Goal: Browse casually

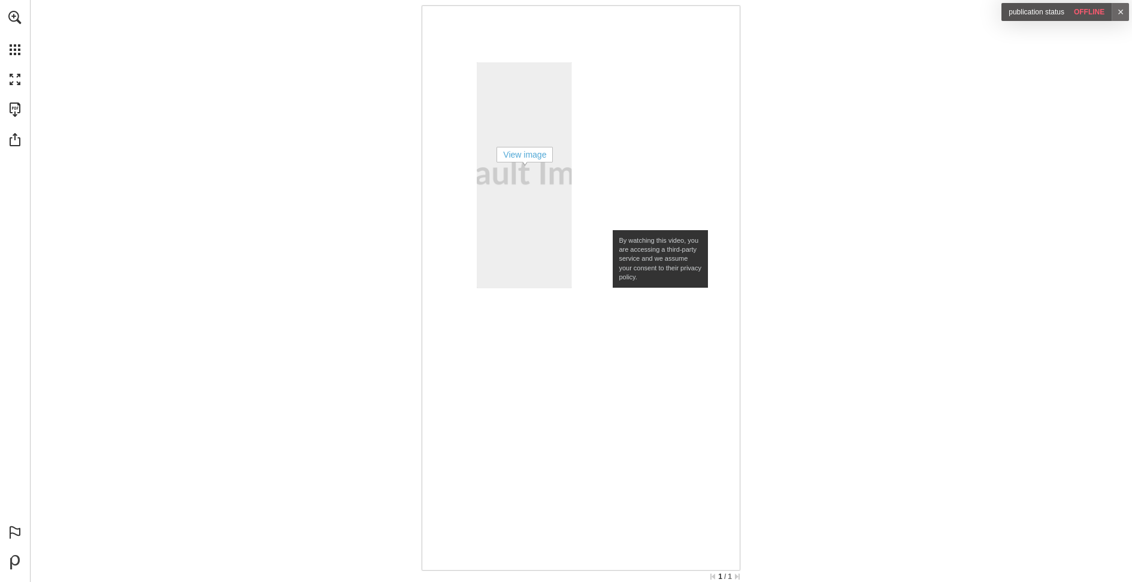
click at [512, 186] on link "View image" at bounding box center [524, 174] width 95 height 225
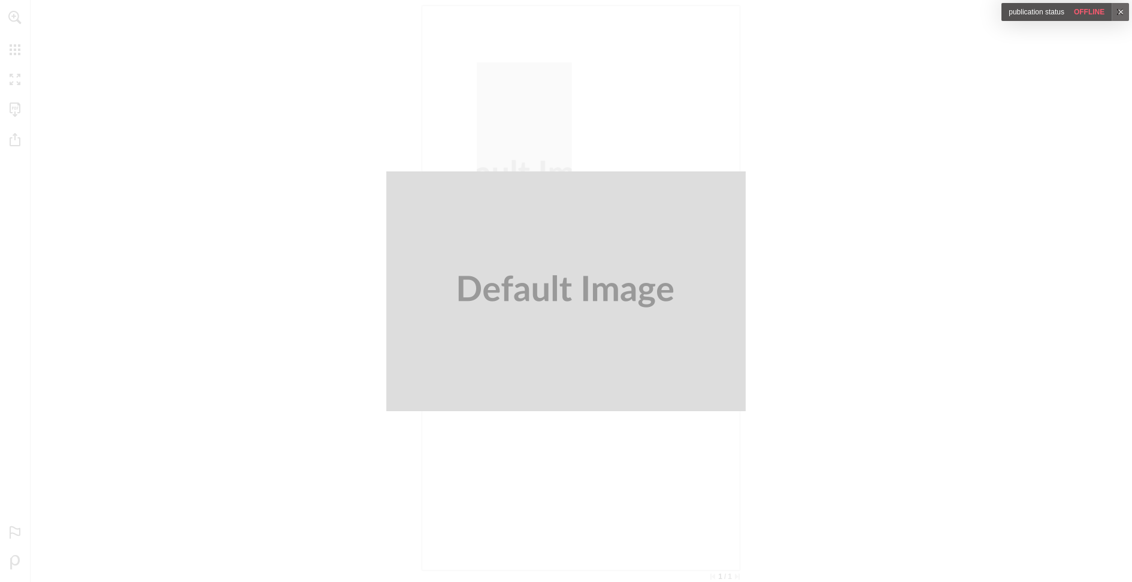
click at [964, 202] on div at bounding box center [566, 291] width 1132 height 582
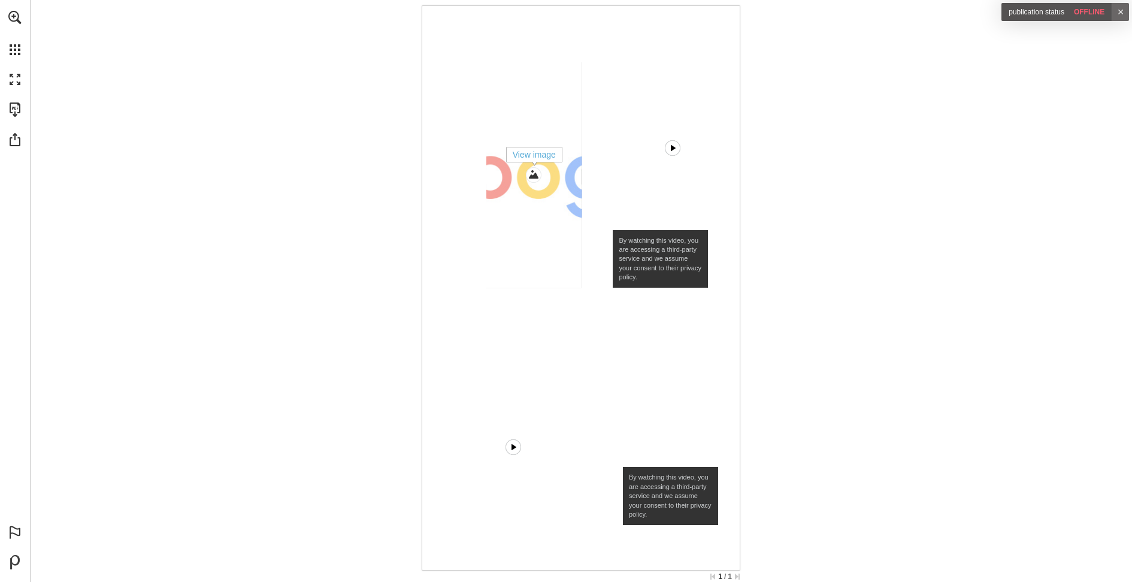
drag, startPoint x: 626, startPoint y: 244, endPoint x: 505, endPoint y: 213, distance: 125.7
click at [505, 213] on nav "View image View image Watch video By watching this video, you are accessing a t…" at bounding box center [581, 288] width 317 height 564
